Goal: Task Accomplishment & Management: Manage account settings

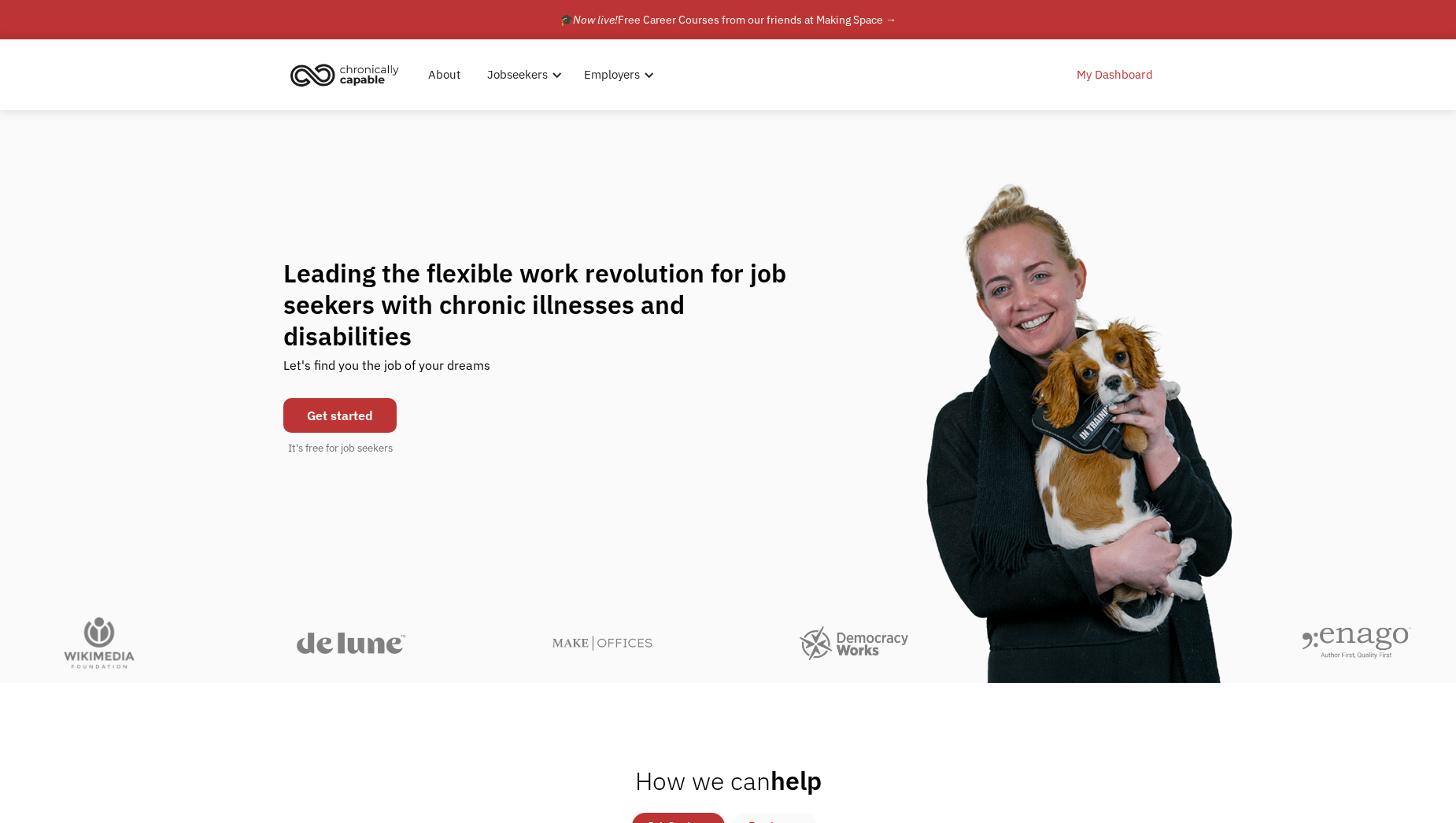
click at [1105, 69] on link "My Dashboard" at bounding box center [1114, 75] width 95 height 51
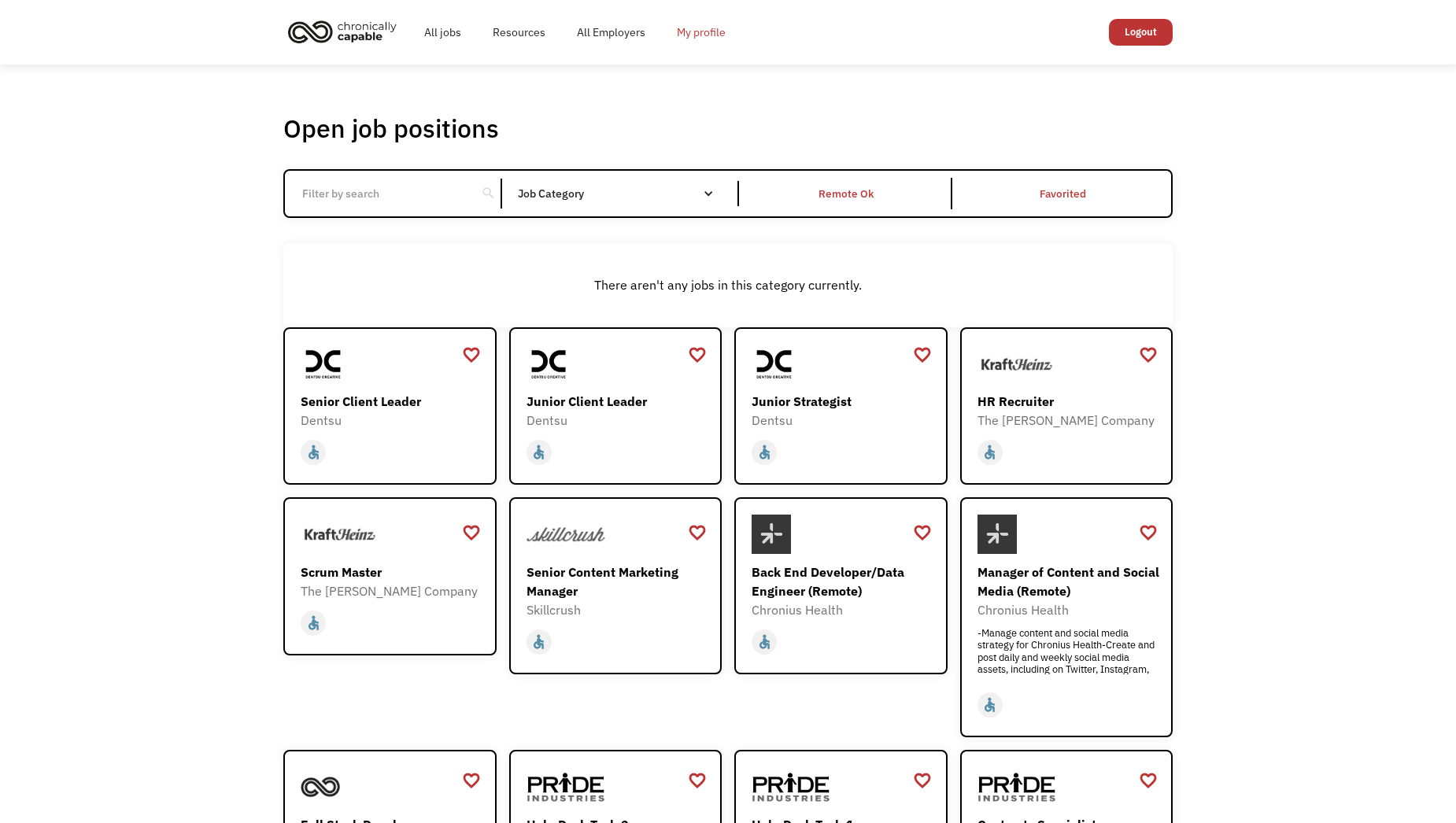
click at [712, 31] on link "My profile" at bounding box center [701, 32] width 80 height 51
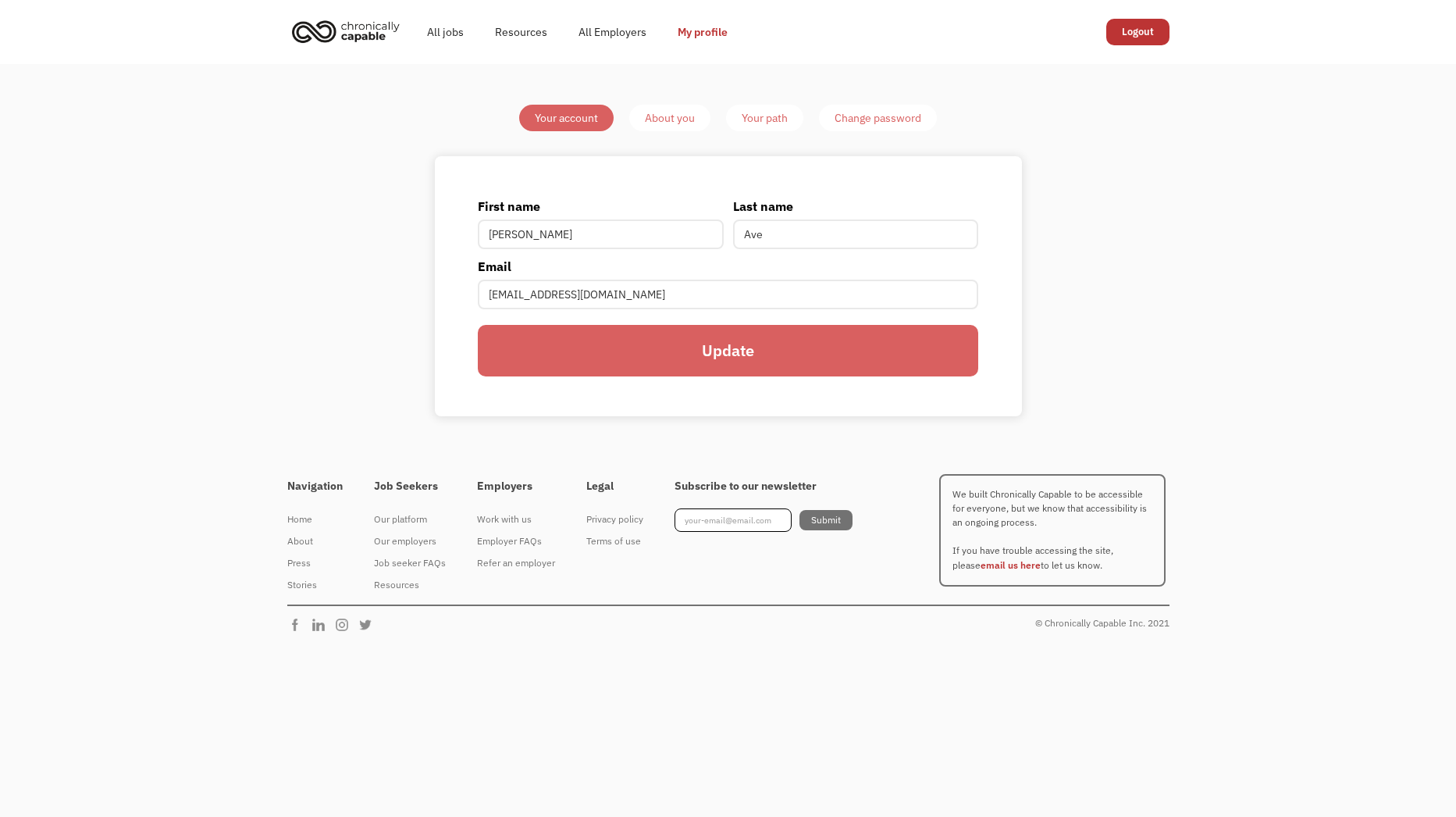
click at [774, 345] on input "Update" at bounding box center [727, 350] width 500 height 51
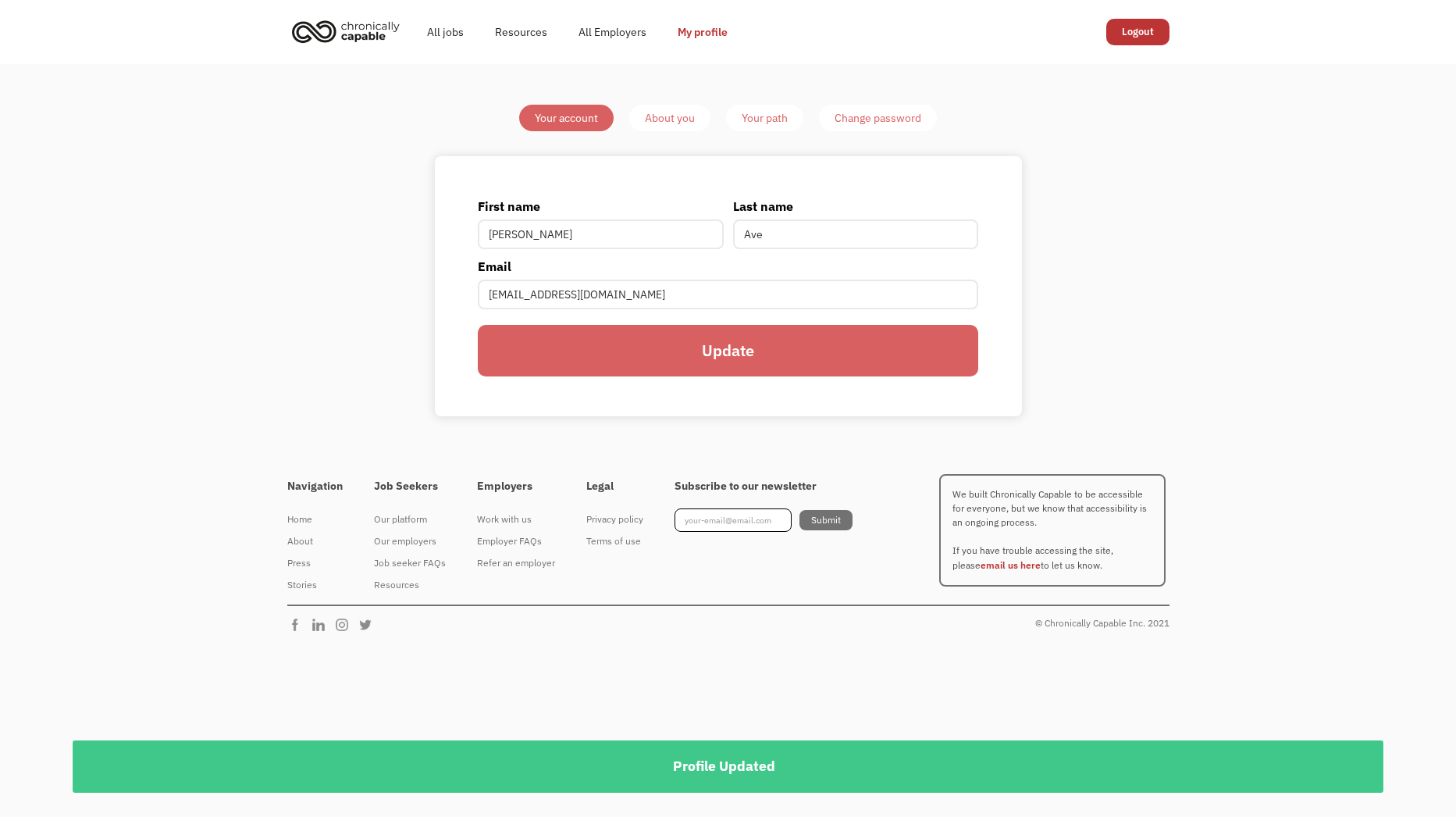
click at [688, 122] on div "About you" at bounding box center [670, 117] width 50 height 18
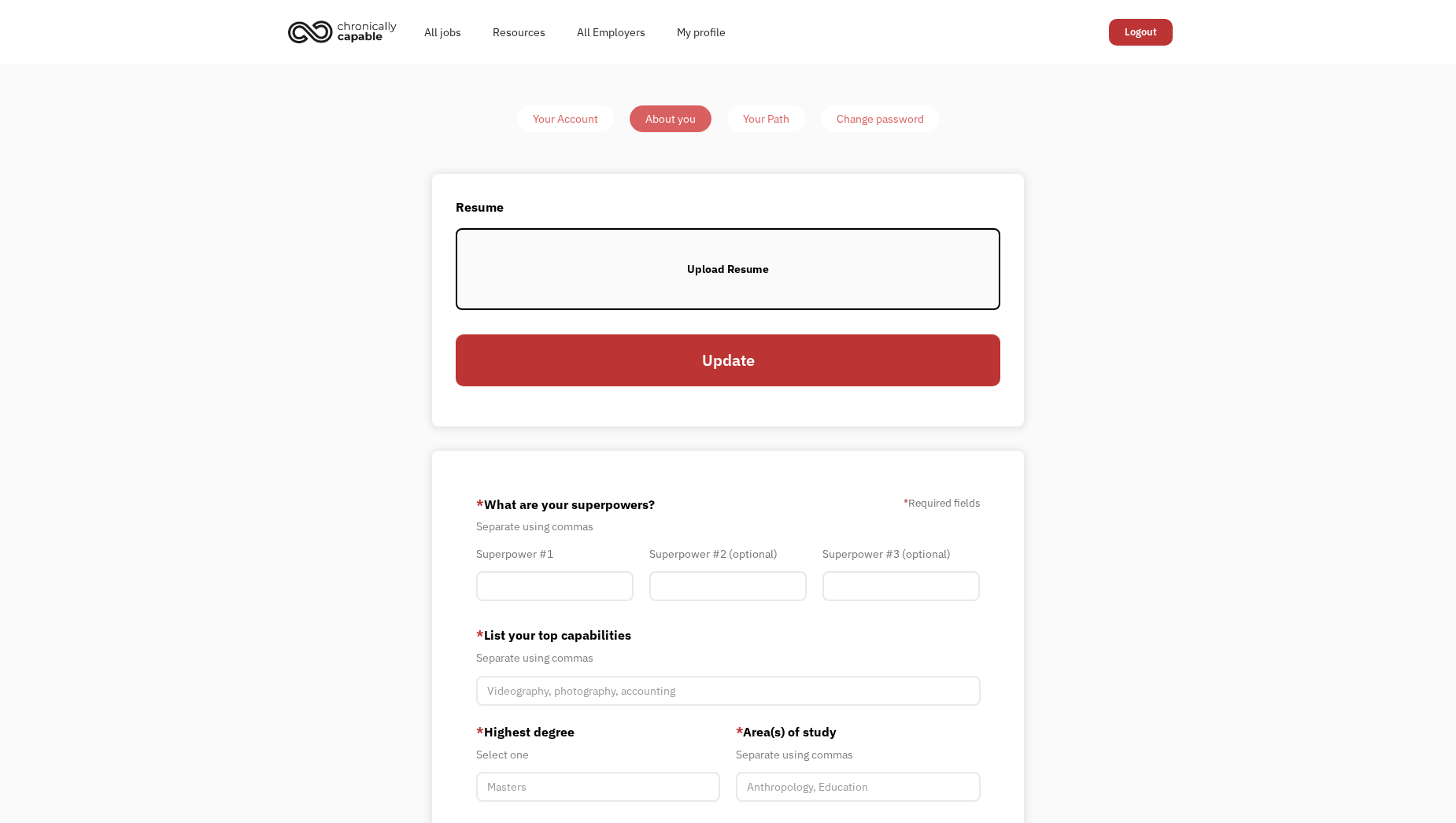
click at [776, 291] on label "Upload Resume" at bounding box center [728, 269] width 545 height 82
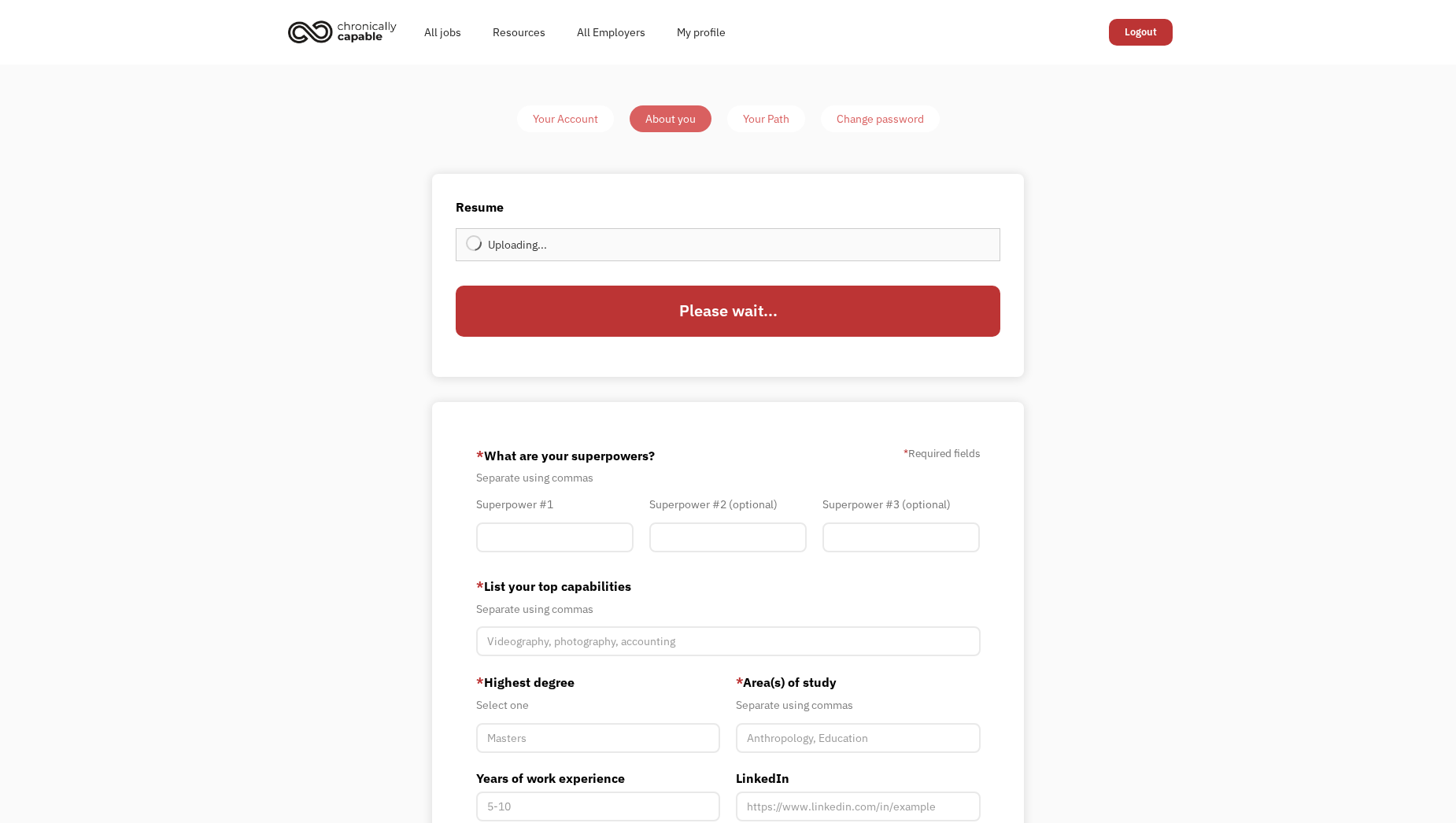
type input "Update"
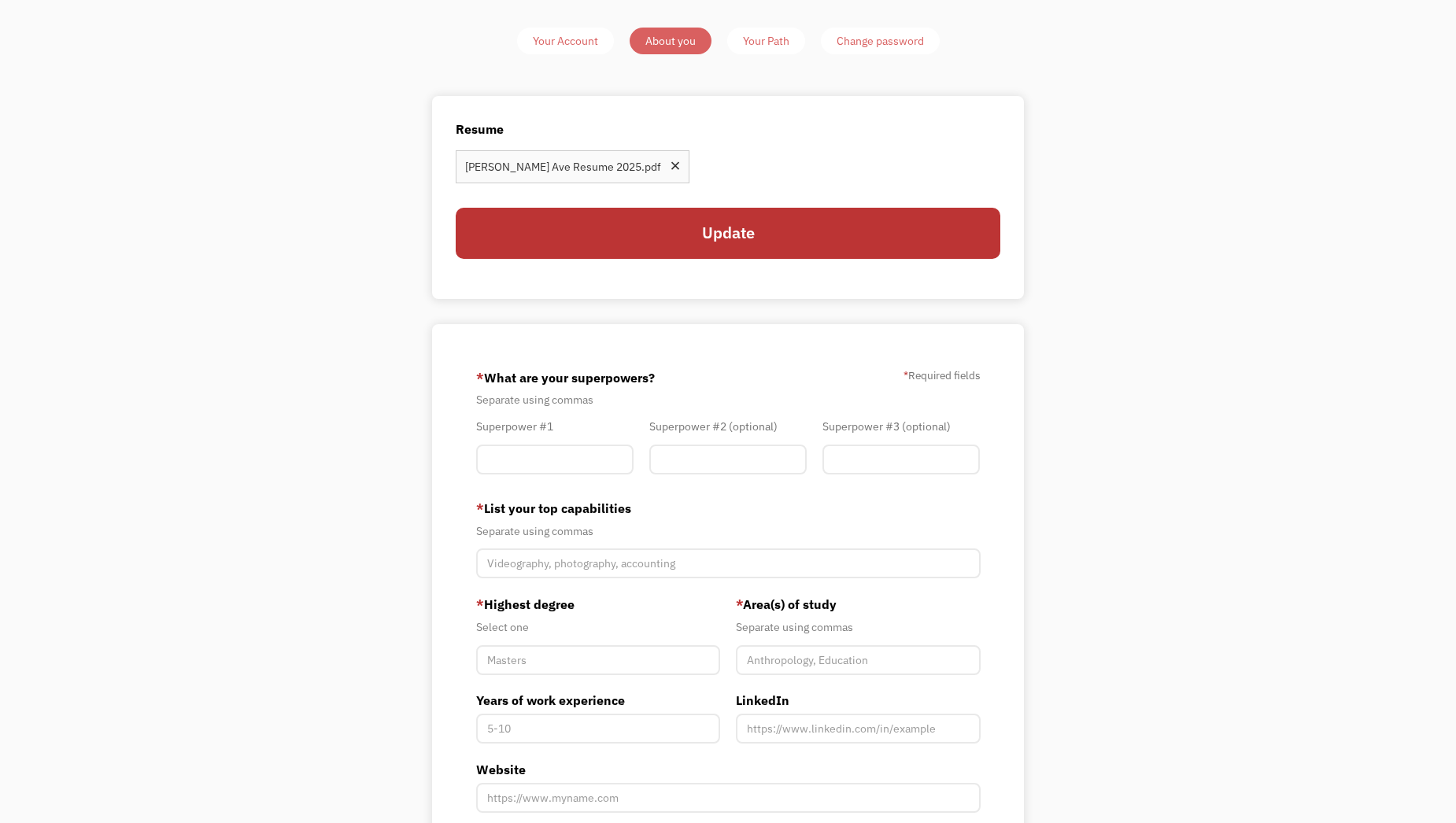
scroll to position [78, 0]
click at [577, 479] on div "Superpower #1" at bounding box center [554, 449] width 173 height 65
click at [580, 462] on input "Member-You-Update" at bounding box center [554, 458] width 157 height 30
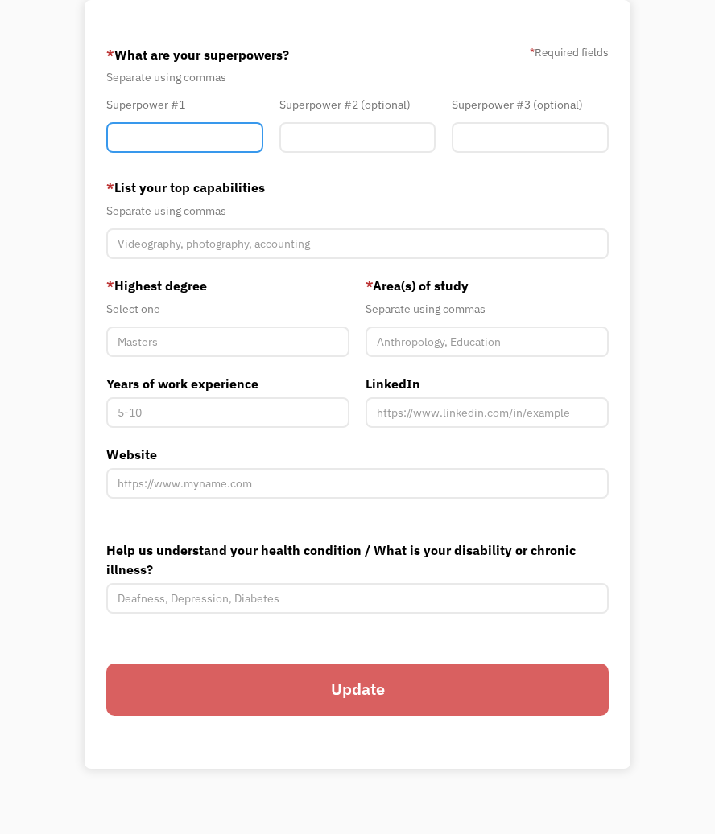
scroll to position [398, 0]
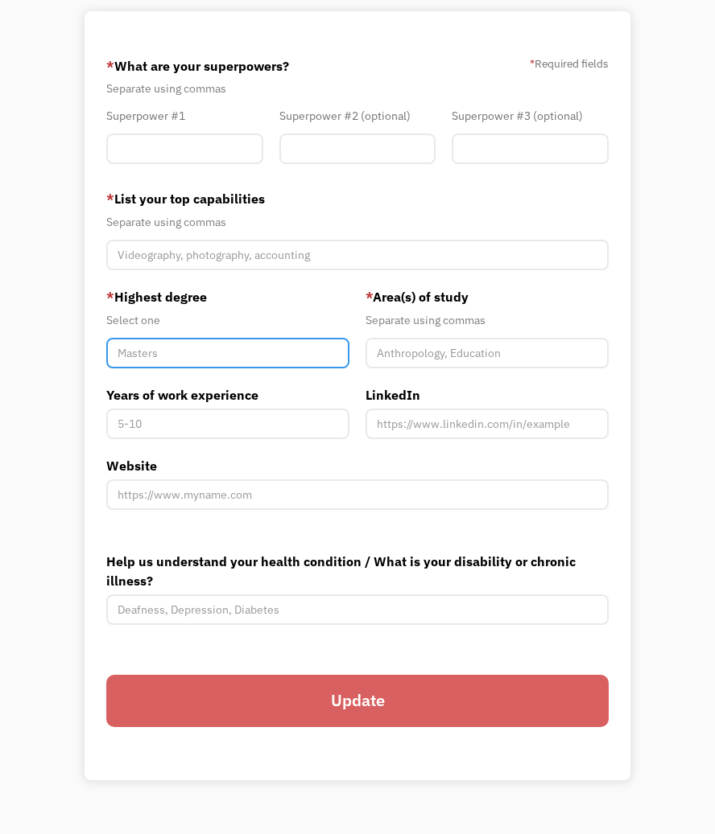
click at [160, 348] on input "Member-You-Update" at bounding box center [227, 353] width 243 height 31
type input "Bachelor"
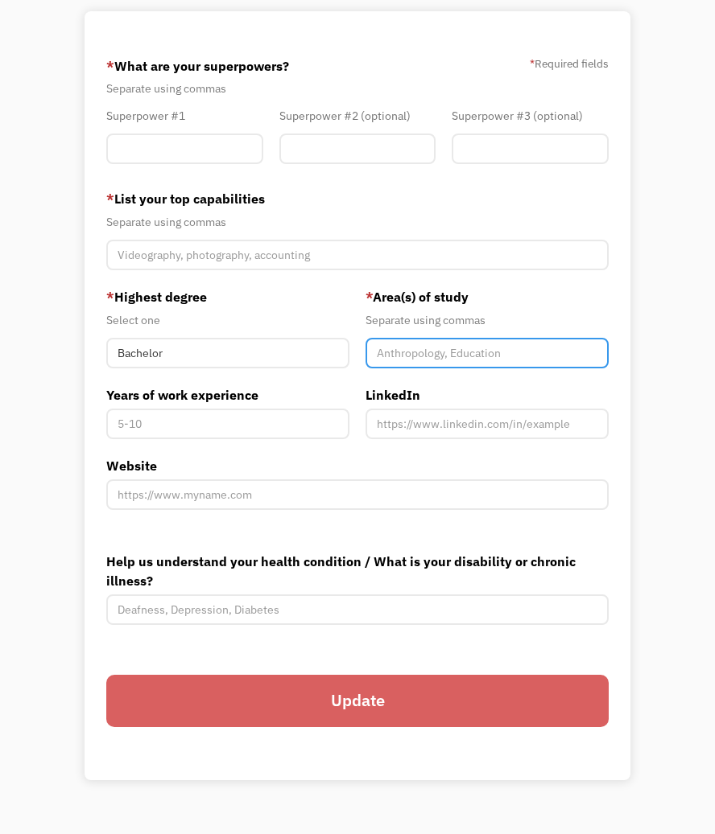
click at [450, 358] on input "Member-You-Update" at bounding box center [486, 353] width 243 height 31
type input "Business Management"
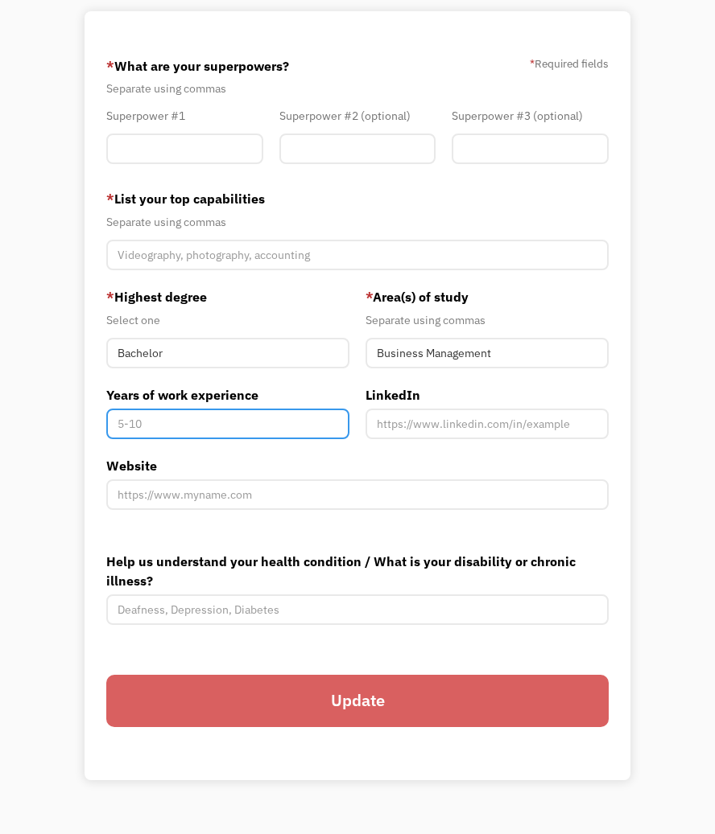
click at [200, 413] on input "Years of work experience" at bounding box center [227, 424] width 243 height 31
type input "15"
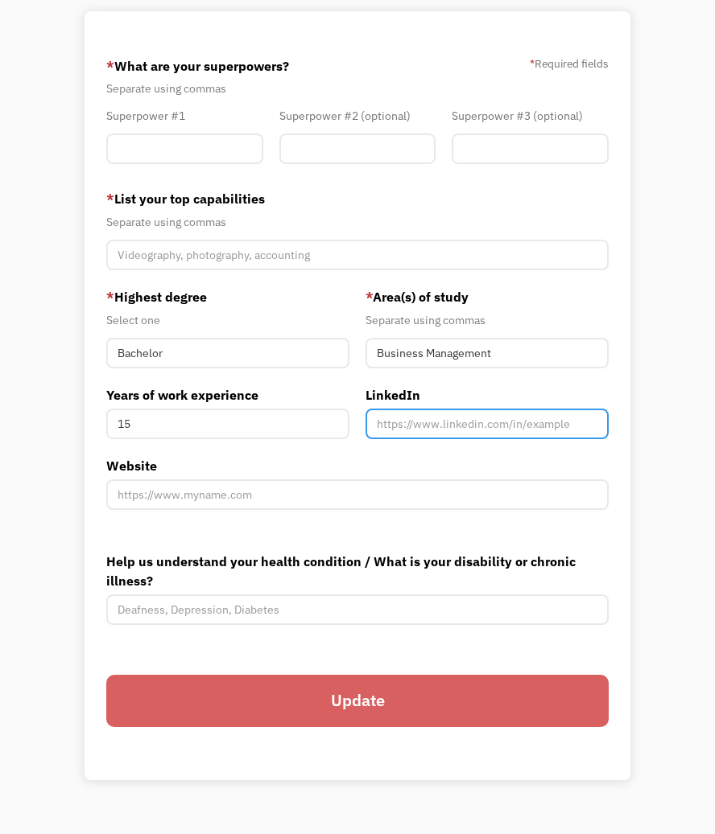
click at [440, 424] on input "Member-You-Update" at bounding box center [486, 424] width 243 height 31
paste input "www.linkedin.com/in/angelynnave"
type input "www.linkedin.com/in/angelynnave"
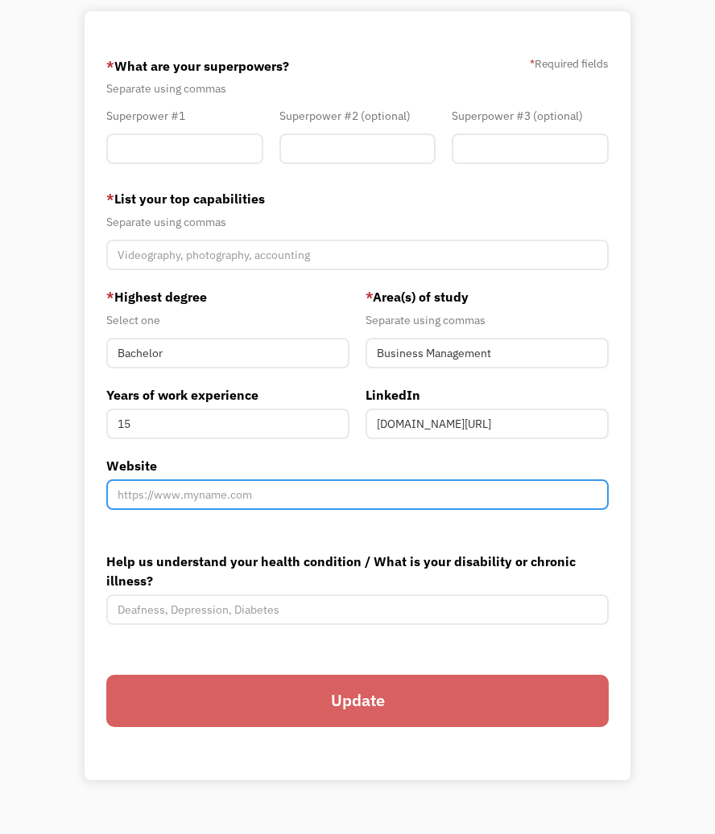
click at [207, 508] on input "Website" at bounding box center [357, 495] width 502 height 31
paste input "https://epochcure.org/business-portfolio"
click at [388, 491] on input "https://epochcure.org/business-portfolio," at bounding box center [357, 495] width 502 height 31
paste input "https://epochcure.org/creativeport"
type input "https://epochcure.org/business-portfolio, https://epochcure.org/creativeport"
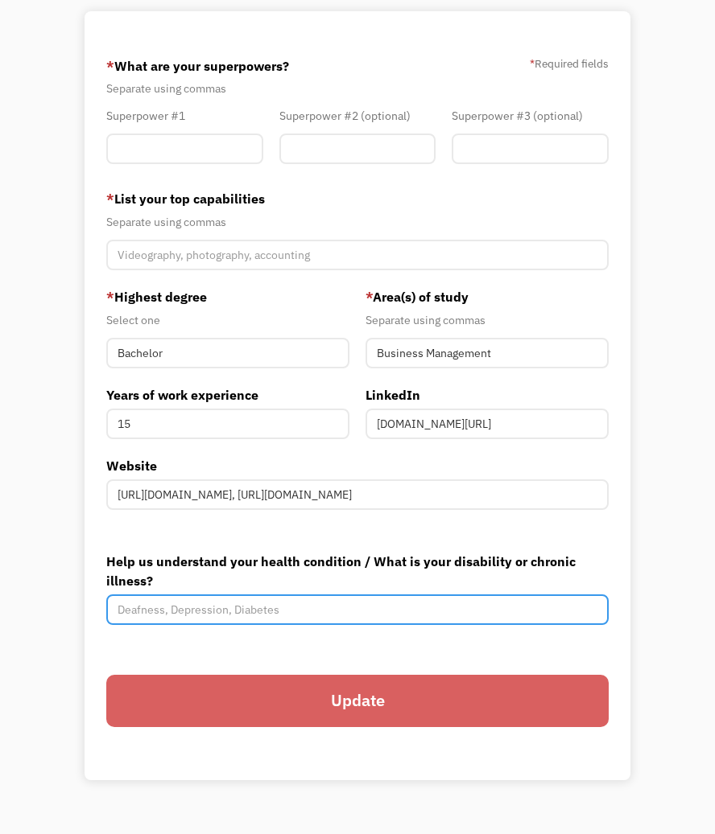
click at [134, 614] on input "Help us understand your health condition / What is your disability or chronic i…" at bounding box center [357, 610] width 502 height 31
click at [131, 614] on input "Help us understand your health condition / What is your disability or chronic i…" at bounding box center [357, 610] width 502 height 31
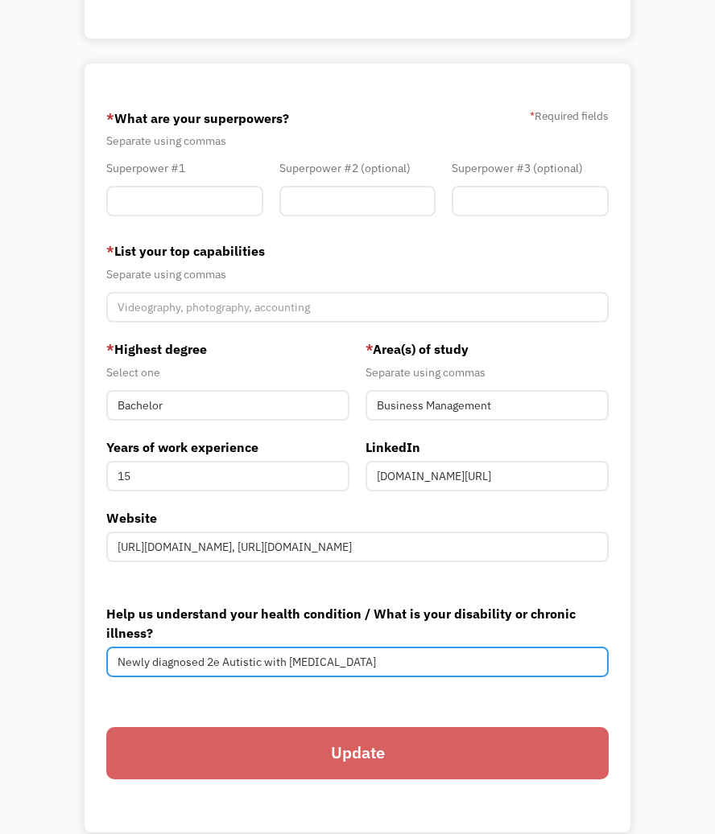
scroll to position [318, 0]
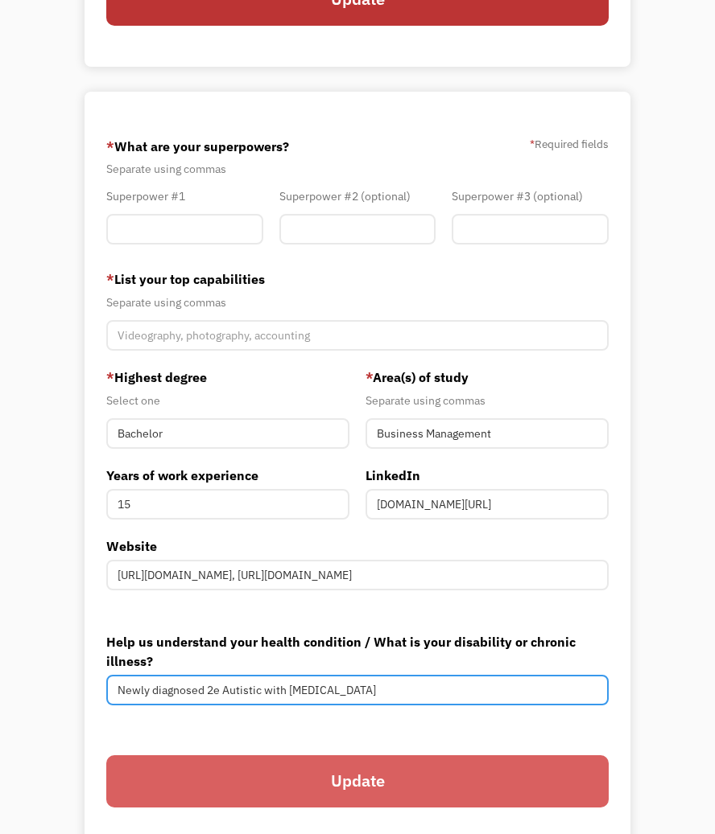
type input "Newly diagnosed 2e Autistic with ADHD"
